Goal: Navigation & Orientation: Find specific page/section

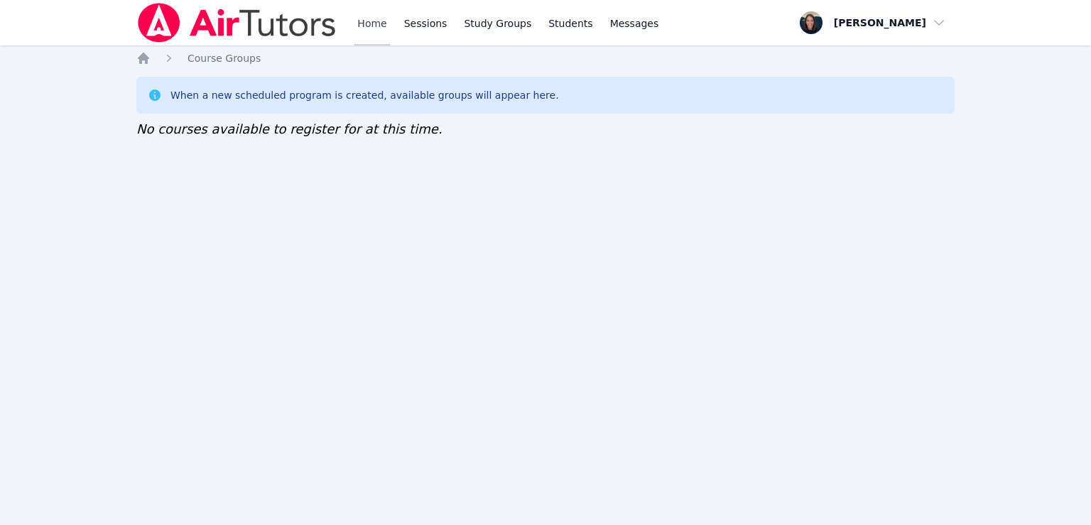
click at [361, 37] on link "Home" at bounding box center [372, 22] width 35 height 45
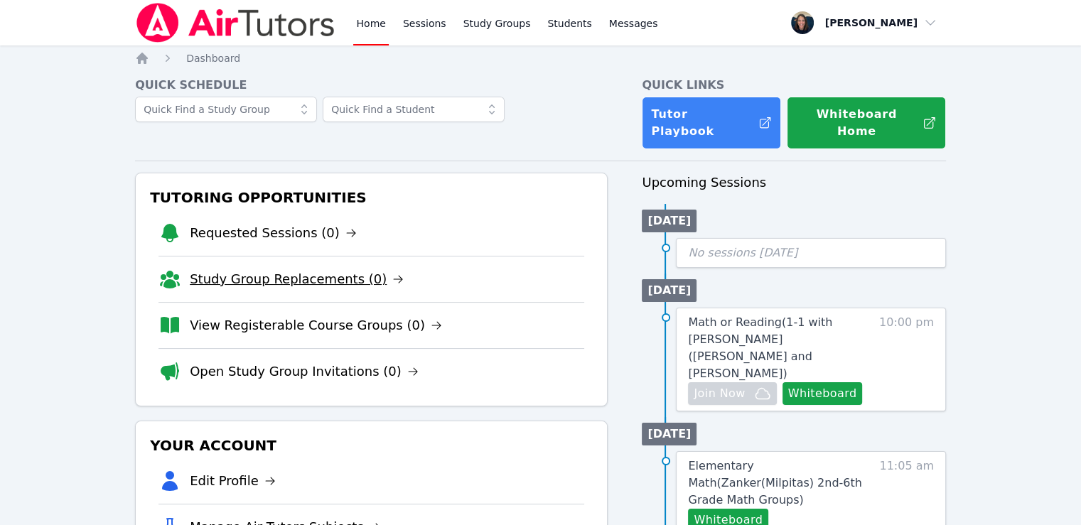
click at [357, 269] on link "Study Group Replacements (0)" at bounding box center [297, 279] width 214 height 20
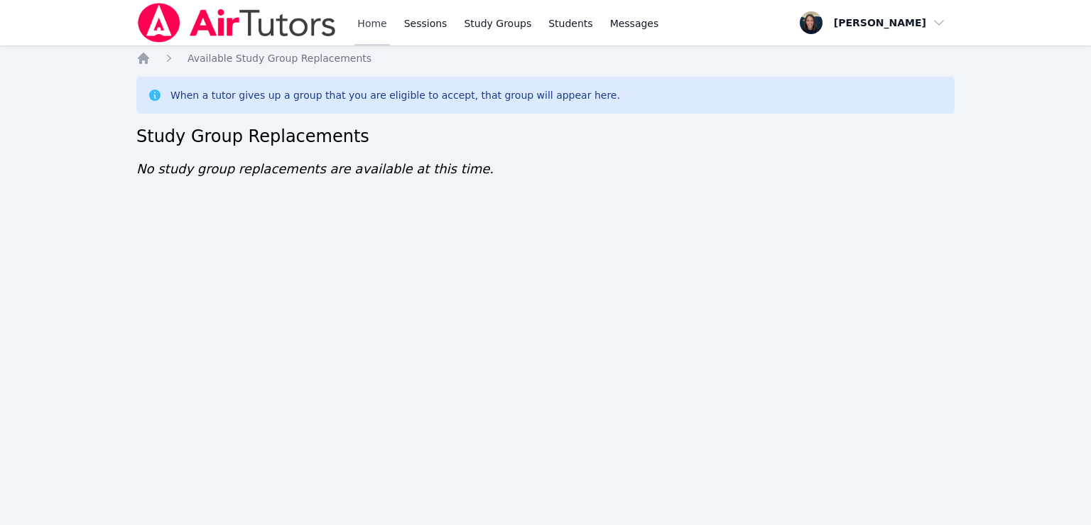
click at [378, 36] on link "Home" at bounding box center [372, 22] width 35 height 45
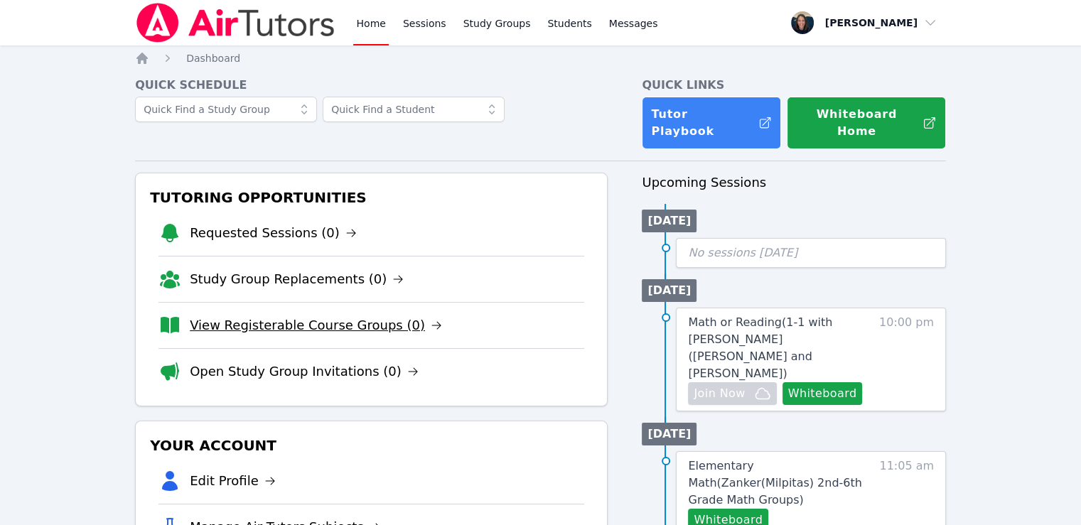
click at [308, 315] on link "View Registerable Course Groups (0)" at bounding box center [316, 325] width 252 height 20
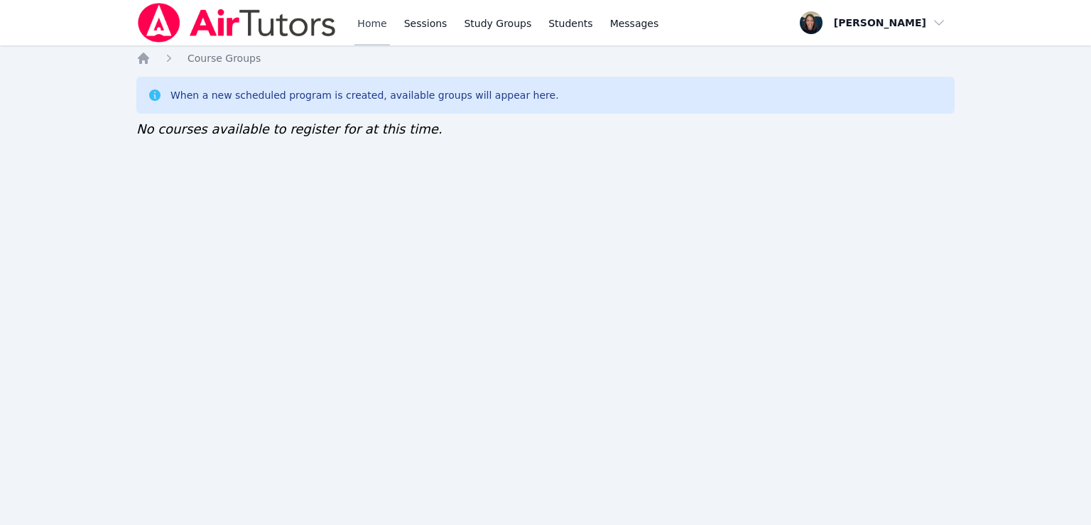
click at [374, 34] on link "Home" at bounding box center [372, 22] width 35 height 45
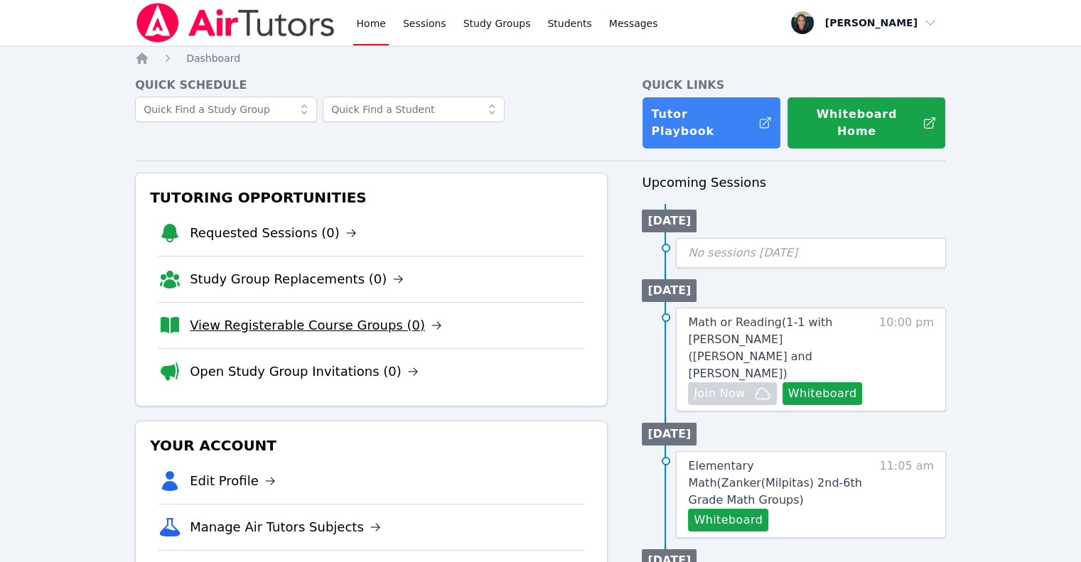
click at [259, 315] on link "View Registerable Course Groups (0)" at bounding box center [316, 325] width 252 height 20
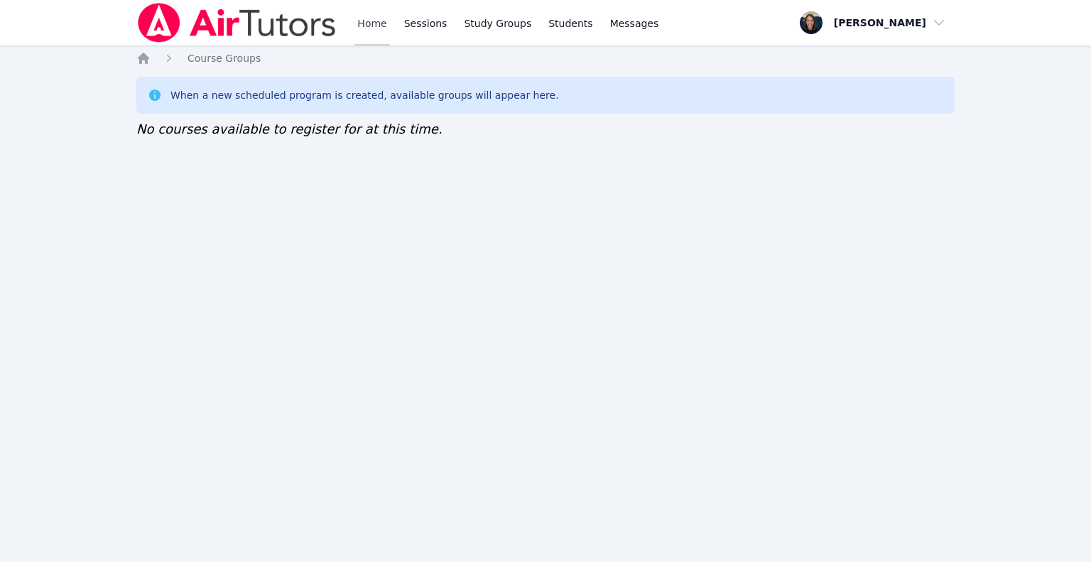
click at [375, 39] on link "Home" at bounding box center [372, 22] width 35 height 45
